Goal: Information Seeking & Learning: Learn about a topic

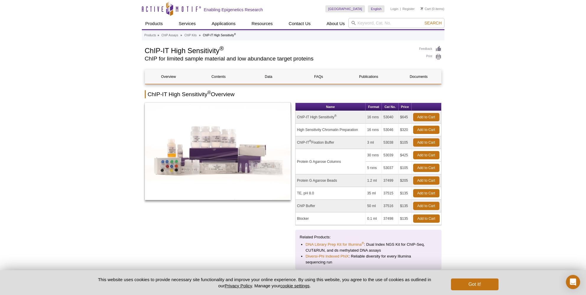
drag, startPoint x: 309, startPoint y: 118, endPoint x: 328, endPoint y: 118, distance: 19.2
click at [328, 118] on td "ChIP-IT High Sensitivity ®" at bounding box center [330, 117] width 70 height 13
drag, startPoint x: 301, startPoint y: 130, endPoint x: 347, endPoint y: 130, distance: 46.1
click at [347, 130] on td "High Sensitivity Chromatin Preparation" at bounding box center [330, 130] width 70 height 13
drag, startPoint x: 354, startPoint y: 130, endPoint x: 301, endPoint y: 131, distance: 53.2
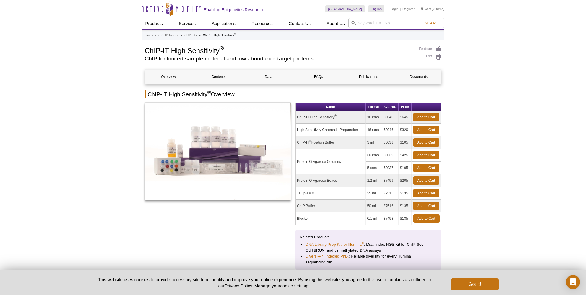
click at [301, 131] on td "High Sensitivity Chromatin Preparation" at bounding box center [330, 130] width 70 height 13
drag, startPoint x: 301, startPoint y: 141, endPoint x: 331, endPoint y: 143, distance: 30.2
click at [330, 143] on td "ChIP-IT ® Fixation Buffer" at bounding box center [330, 142] width 70 height 13
drag, startPoint x: 332, startPoint y: 142, endPoint x: 301, endPoint y: 143, distance: 31.3
click at [301, 143] on td "ChIP-IT ® Fixation Buffer" at bounding box center [330, 142] width 70 height 13
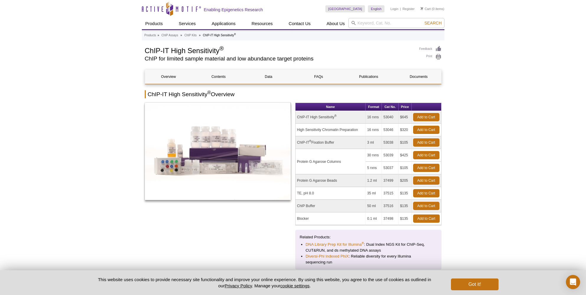
click at [301, 161] on td "Protein G Agarose Columns" at bounding box center [330, 161] width 70 height 25
drag, startPoint x: 302, startPoint y: 162, endPoint x: 337, endPoint y: 162, distance: 35.1
click at [337, 162] on td "Protein G Agarose Columns" at bounding box center [330, 161] width 70 height 25
drag, startPoint x: 332, startPoint y: 181, endPoint x: 302, endPoint y: 182, distance: 29.5
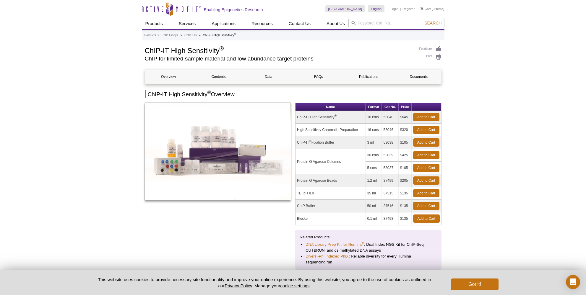
click at [302, 182] on td "Protein G Agarose Beads" at bounding box center [330, 181] width 70 height 13
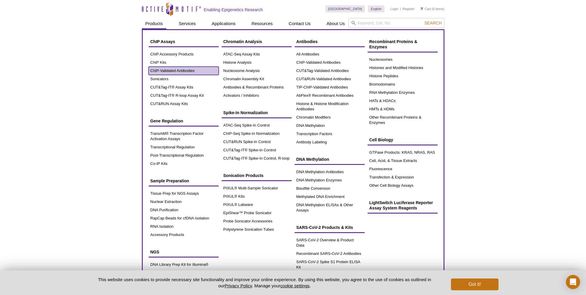
click at [175, 70] on link "ChIP-Validated Antibodies" at bounding box center [184, 71] width 70 height 8
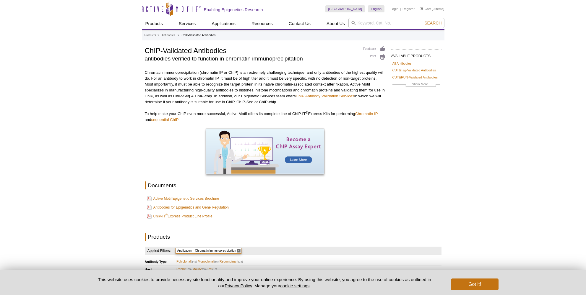
click at [206, 84] on p "Chromatin immunoprecipitation (chromatin IP or ChIP) is an extremely challengin…" at bounding box center [265, 87] width 240 height 35
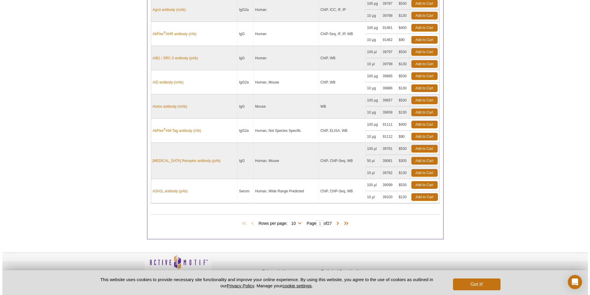
scroll to position [436, 0]
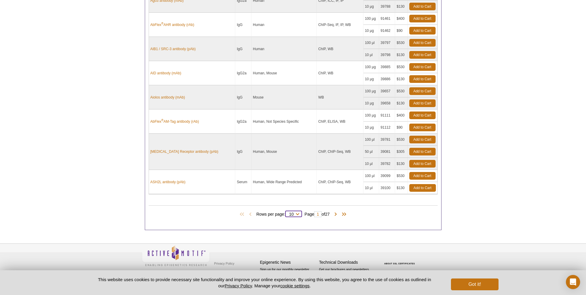
click at [295, 213] on select "10 25 50 100 All" at bounding box center [291, 215] width 12 height 5
select select "261"
click at [286, 213] on select "10 25 50 100 All" at bounding box center [291, 215] width 12 height 5
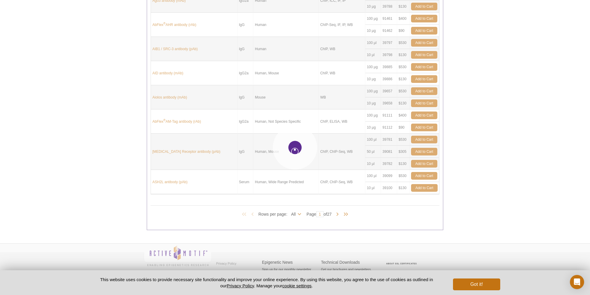
select select "261"
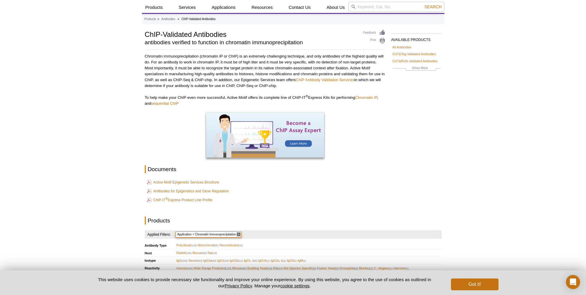
scroll to position [32, 0]
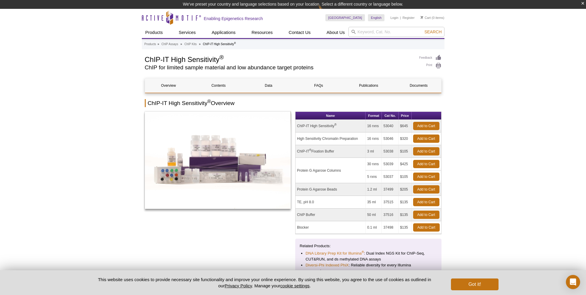
scroll to position [9, 0]
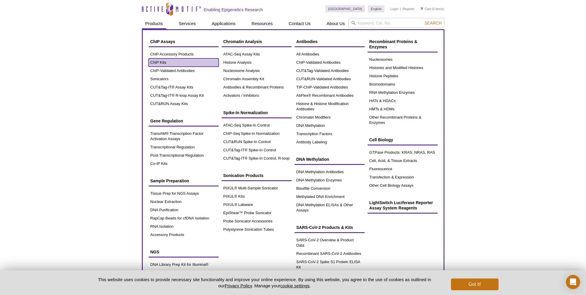
click at [161, 62] on link "ChIP Kits" at bounding box center [184, 62] width 70 height 8
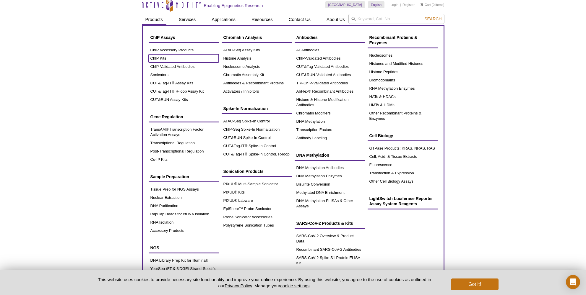
scroll to position [0, 0]
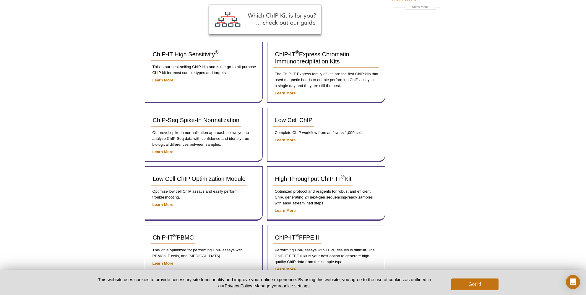
scroll to position [83, 0]
drag, startPoint x: 281, startPoint y: 85, endPoint x: 336, endPoint y: 84, distance: 55.8
click at [336, 84] on p "The ChIP-IT Express family of kits are the first ChIP kits that used magnetic b…" at bounding box center [325, 80] width 105 height 18
drag, startPoint x: 280, startPoint y: 73, endPoint x: 367, endPoint y: 72, distance: 87.4
click at [367, 72] on p "The ChIP-IT Express family of kits are the first ChIP kits that used magnetic b…" at bounding box center [325, 80] width 105 height 18
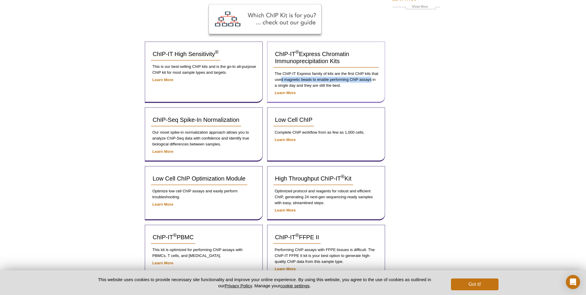
drag, startPoint x: 281, startPoint y: 79, endPoint x: 371, endPoint y: 79, distance: 90.4
click at [371, 79] on p "The ChIP-IT Express family of kits are the first ChIP kits that used magnetic b…" at bounding box center [325, 80] width 105 height 18
drag, startPoint x: 280, startPoint y: 85, endPoint x: 338, endPoint y: 84, distance: 57.9
click at [338, 84] on p "The ChIP-IT Express family of kits are the first ChIP kits that used magnetic b…" at bounding box center [325, 80] width 105 height 18
click at [441, 89] on div "AVAILABLE PRODUCTS ChIP-IT High Sensitivity ® ChIP-IT ® Express Chromatin Immun…" at bounding box center [293, 177] width 302 height 428
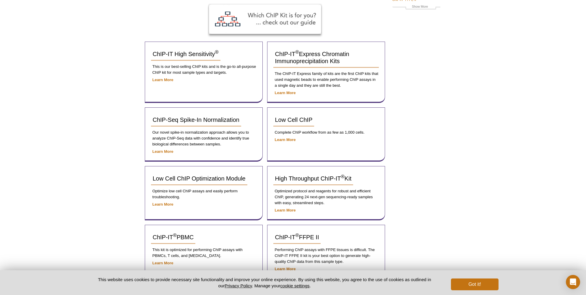
click at [459, 87] on div "Active Motif Logo Enabling Epigenetics Research 0 Search Skip to content Active…" at bounding box center [293, 186] width 586 height 539
click at [185, 52] on span "ChIP-IT High Sensitivity ®" at bounding box center [186, 54] width 66 height 6
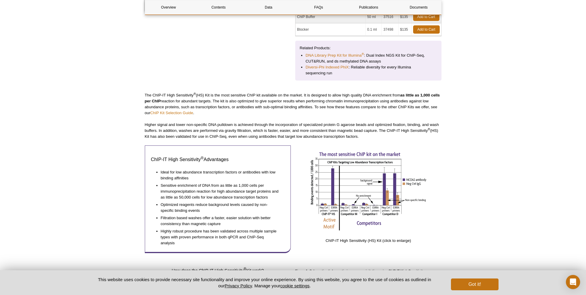
scroll to position [191, 0]
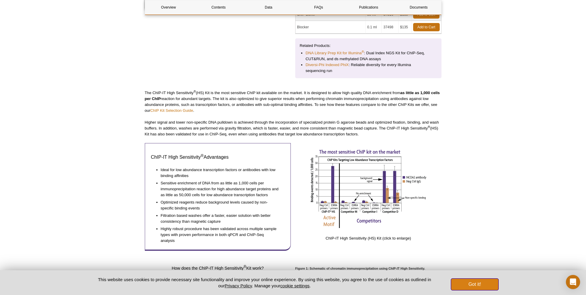
click at [484, 284] on button "Got it!" at bounding box center [474, 285] width 47 height 12
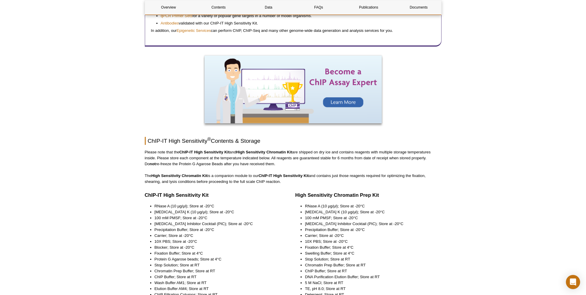
scroll to position [597, 0]
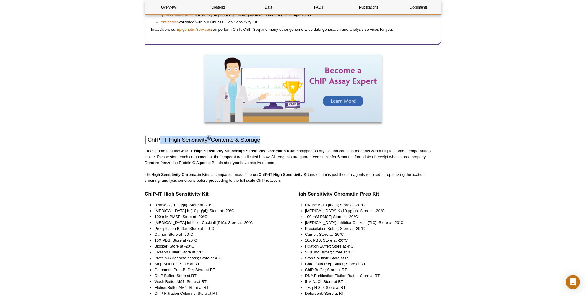
drag, startPoint x: 161, startPoint y: 141, endPoint x: 258, endPoint y: 141, distance: 97.4
click at [258, 141] on h2 "ChIP-IT High Sensitivity ® Contents & Storage" at bounding box center [293, 140] width 296 height 8
click at [164, 150] on p "Please note that the ChIP-IT High Sensitivity Kit and High Sensitivity Chromati…" at bounding box center [293, 157] width 296 height 18
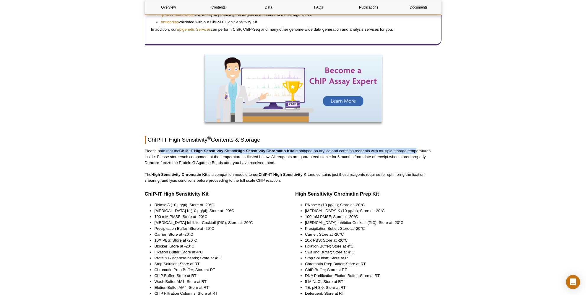
drag, startPoint x: 159, startPoint y: 151, endPoint x: 419, endPoint y: 151, distance: 259.5
click at [419, 151] on p "Please note that the ChIP-IT High Sensitivity Kit and High Sensitivity Chromati…" at bounding box center [293, 157] width 296 height 18
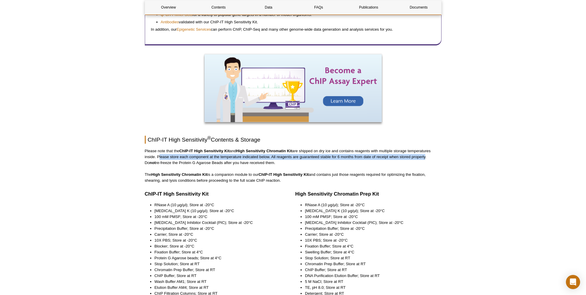
drag, startPoint x: 157, startPoint y: 156, endPoint x: 436, endPoint y: 158, distance: 279.3
click at [433, 158] on p "Please note that the ChIP-IT High Sensitivity Kit and High Sensitivity Chromati…" at bounding box center [293, 157] width 296 height 18
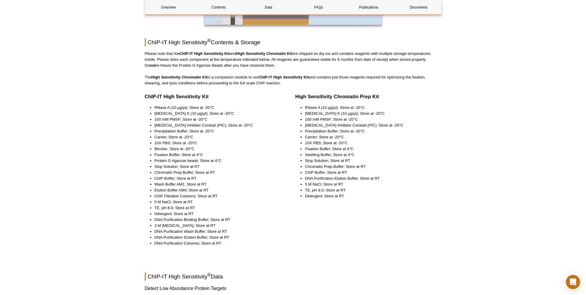
scroll to position [709, 0]
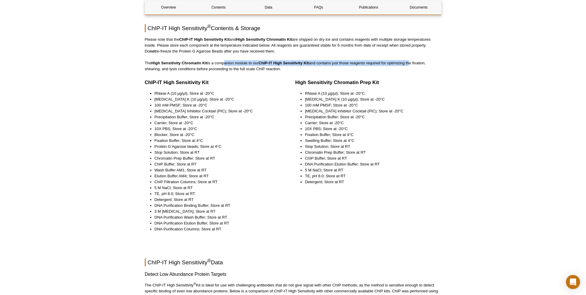
drag, startPoint x: 273, startPoint y: 63, endPoint x: 407, endPoint y: 64, distance: 133.8
click at [412, 63] on p "The High Sensitivity Chromatin Kit is a companion module to our ChIP-IT High Se…" at bounding box center [293, 66] width 296 height 12
drag, startPoint x: 150, startPoint y: 69, endPoint x: 160, endPoint y: 69, distance: 10.0
click at [160, 69] on p "The High Sensitivity Chromatin Kit is a companion module to our ChIP-IT High Se…" at bounding box center [293, 66] width 296 height 12
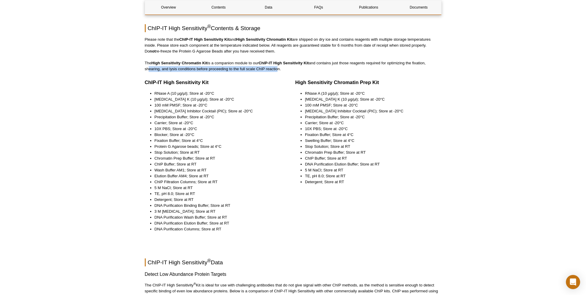
drag, startPoint x: 146, startPoint y: 70, endPoint x: 275, endPoint y: 70, distance: 129.6
click at [275, 70] on p "The High Sensitivity Chromatin Kit is a companion module to our ChIP-IT High Se…" at bounding box center [293, 66] width 296 height 12
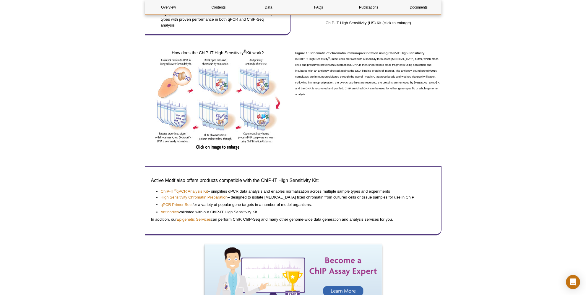
scroll to position [0, 0]
